Goal: Information Seeking & Learning: Compare options

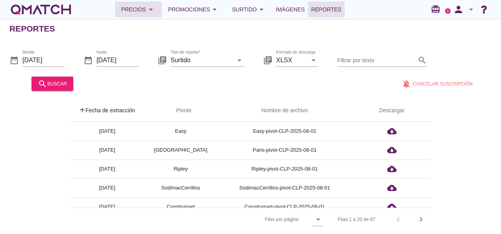
click at [145, 6] on div "Precios arrow_drop_down" at bounding box center [138, 9] width 34 height 9
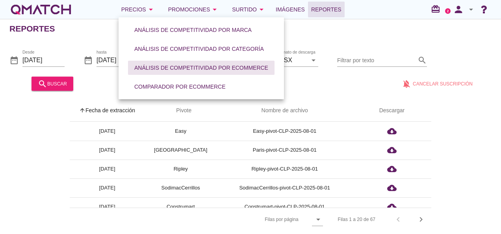
click at [219, 71] on div "Análisis de competitividad por eCommerce" at bounding box center [201, 68] width 134 height 8
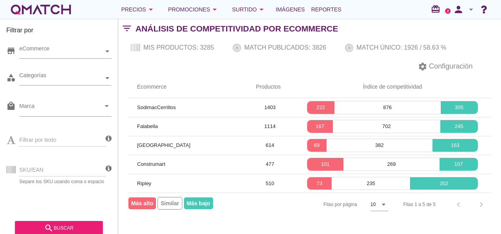
click at [43, 141] on div "Filtrar por texto" at bounding box center [55, 139] width 99 height 30
click at [142, 5] on div "Precios arrow_drop_down" at bounding box center [138, 9] width 34 height 9
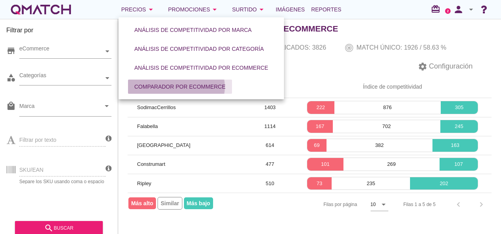
click at [169, 85] on div "Comparador por eCommerce" at bounding box center [179, 87] width 91 height 8
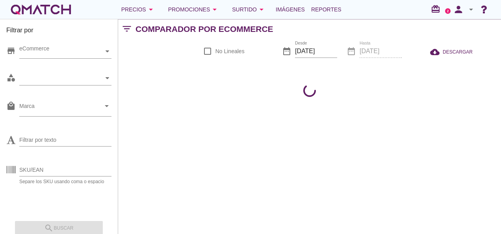
checkbox input "false"
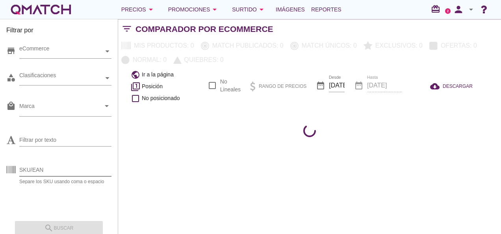
click at [48, 170] on input "SKU/EAN" at bounding box center [65, 170] width 92 height 13
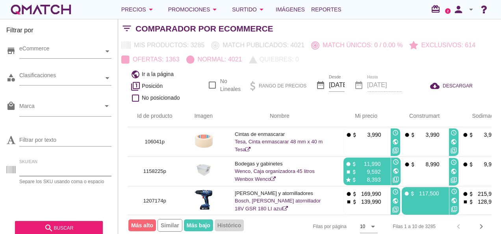
paste input "1350249p 1350246p 1350250p 1350247p 1245915p 1249339p 1338536p 1350245p 1249327…"
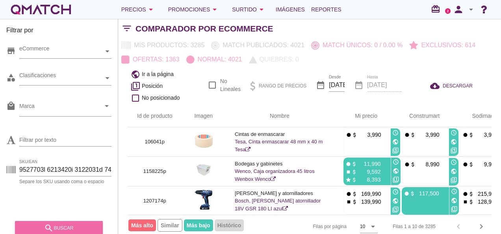
click at [74, 222] on button "search buscar" at bounding box center [59, 228] width 88 height 14
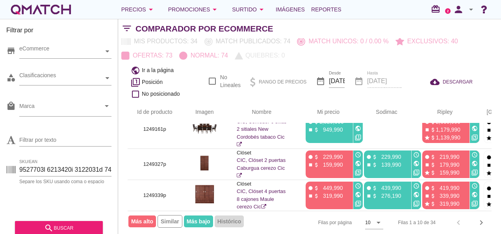
scroll to position [113, 0]
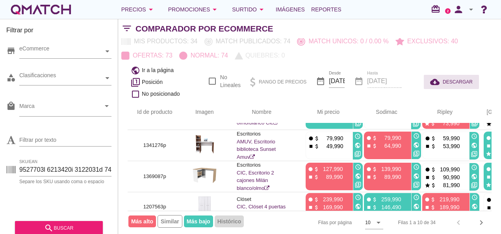
click at [446, 78] on span "DESCARGAR" at bounding box center [458, 81] width 30 height 7
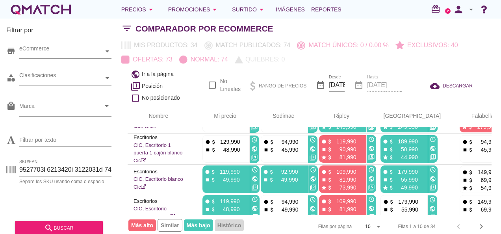
scroll to position [24, 103]
drag, startPoint x: 107, startPoint y: 172, endPoint x: -2, endPoint y: 146, distance: 111.3
click at [0, 146] on html "5 10 15 20 25 50 [DATE] 6:51:22 am [DATE] 12:00:00 am [DATE] 2:43:51 am [DATE] …" at bounding box center [250, 117] width 501 height 234
type input "1350247p 1245915p 1249339p 1338536p 1350245p 1249327p 1186622p 1141770p 1411253…"
click at [21, 170] on input "SKU/EAN" at bounding box center [65, 170] width 92 height 13
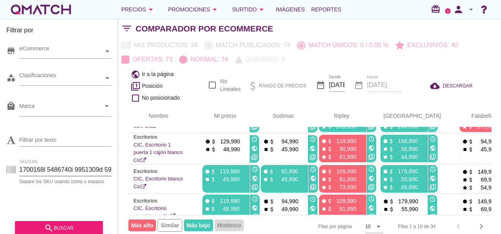
click at [21, 170] on input "SKU/EAN" at bounding box center [65, 170] width 92 height 13
paste input "1234274"
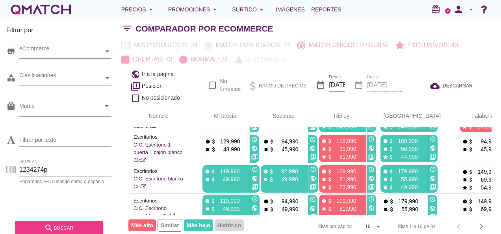
type input "1234274p"
click at [64, 226] on div "search buscar" at bounding box center [58, 227] width 75 height 9
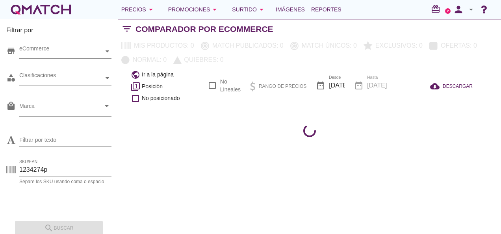
scroll to position [0, 0]
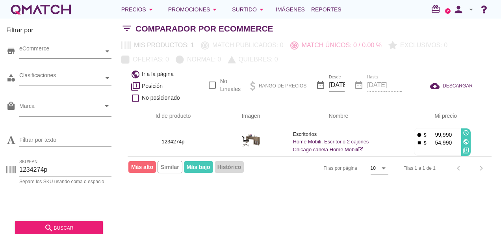
click at [485, 165] on div "Filas 1 a 1 de 1 chevron_left chevron_right" at bounding box center [443, 168] width 98 height 19
